Goal: Navigation & Orientation: Go to known website

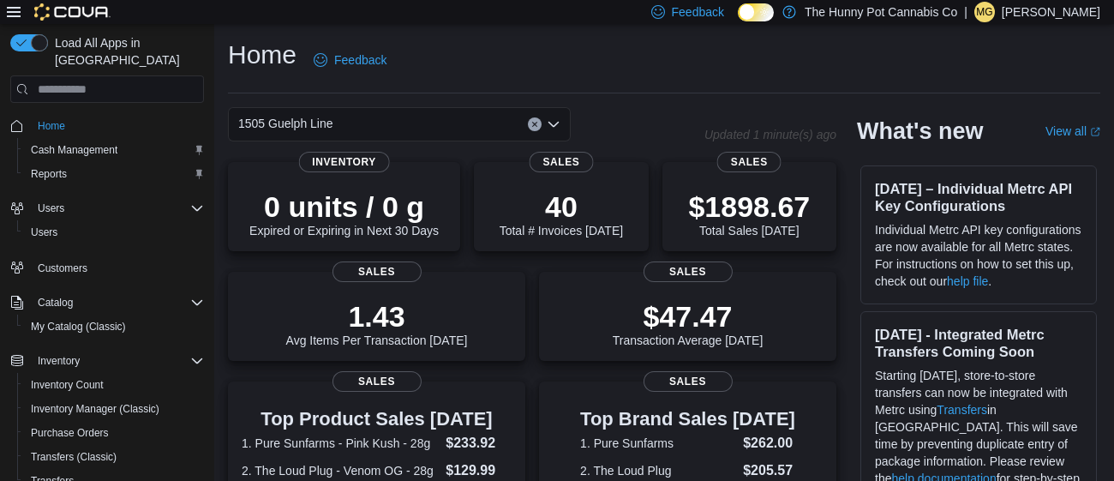
click at [1029, 13] on p "Maddy Griffiths" at bounding box center [1051, 12] width 99 height 21
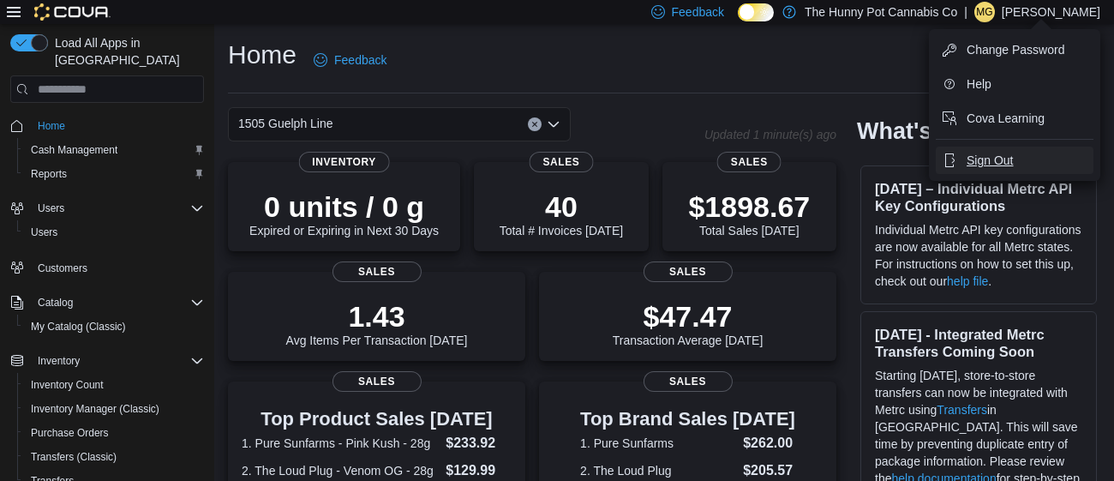
click at [999, 158] on span "Sign Out" at bounding box center [990, 160] width 46 height 17
